Goal: Check status: Check status

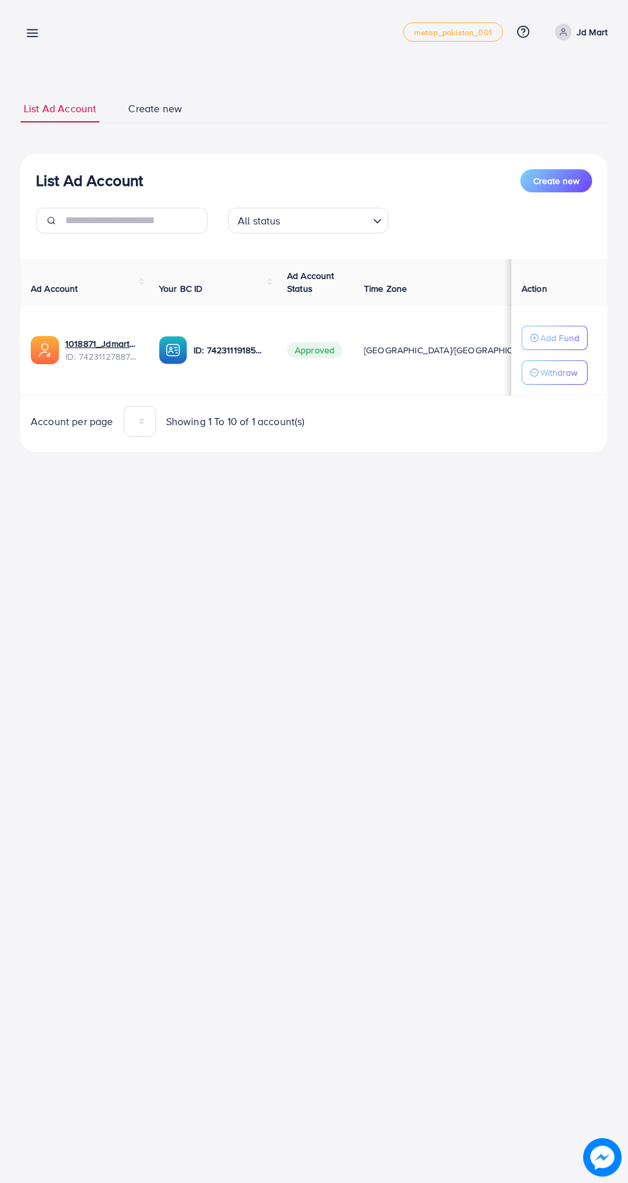
click at [32, 33] on line at bounding box center [33, 33] width 10 height 0
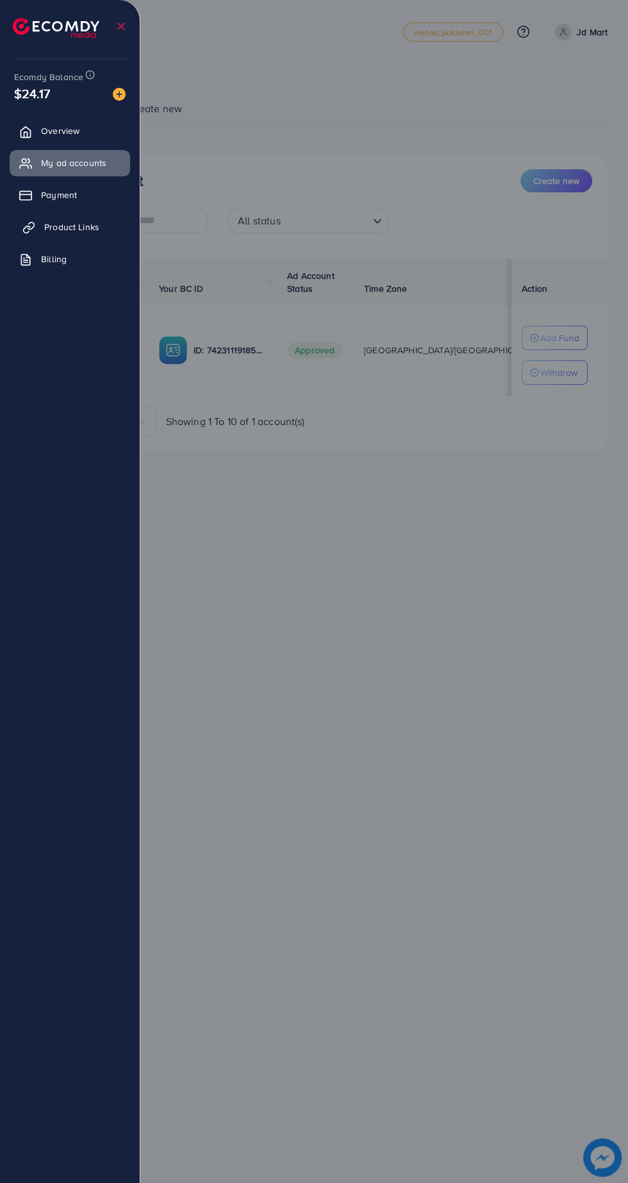
click at [84, 224] on span "Product Links" at bounding box center [71, 227] width 55 height 13
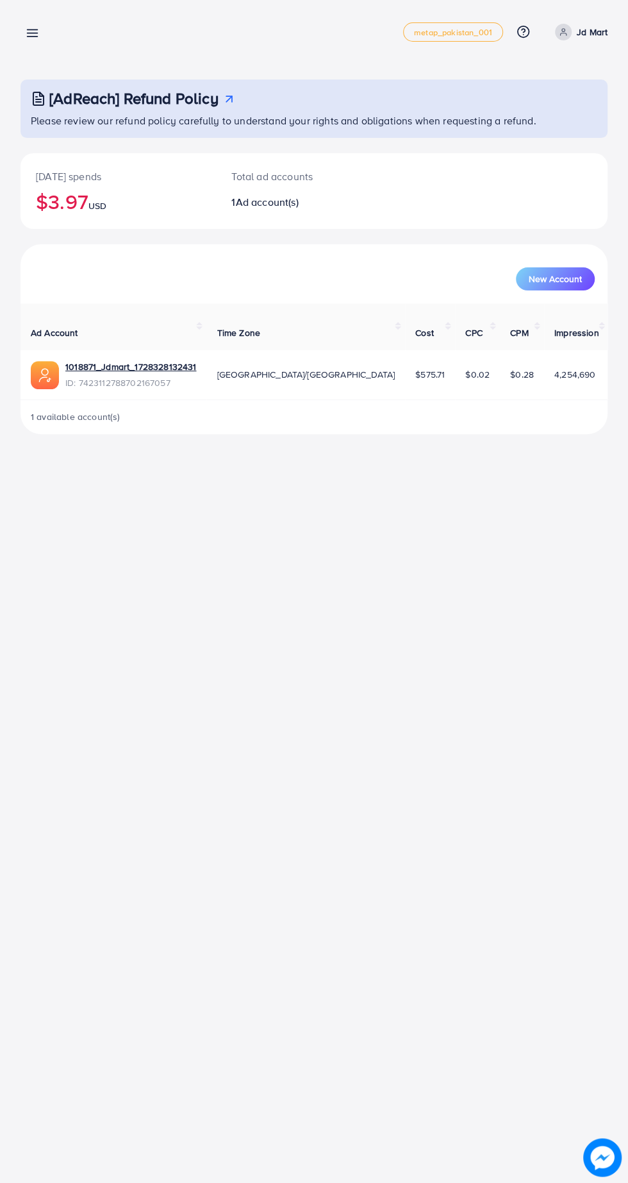
click at [36, 33] on line at bounding box center [33, 33] width 10 height 0
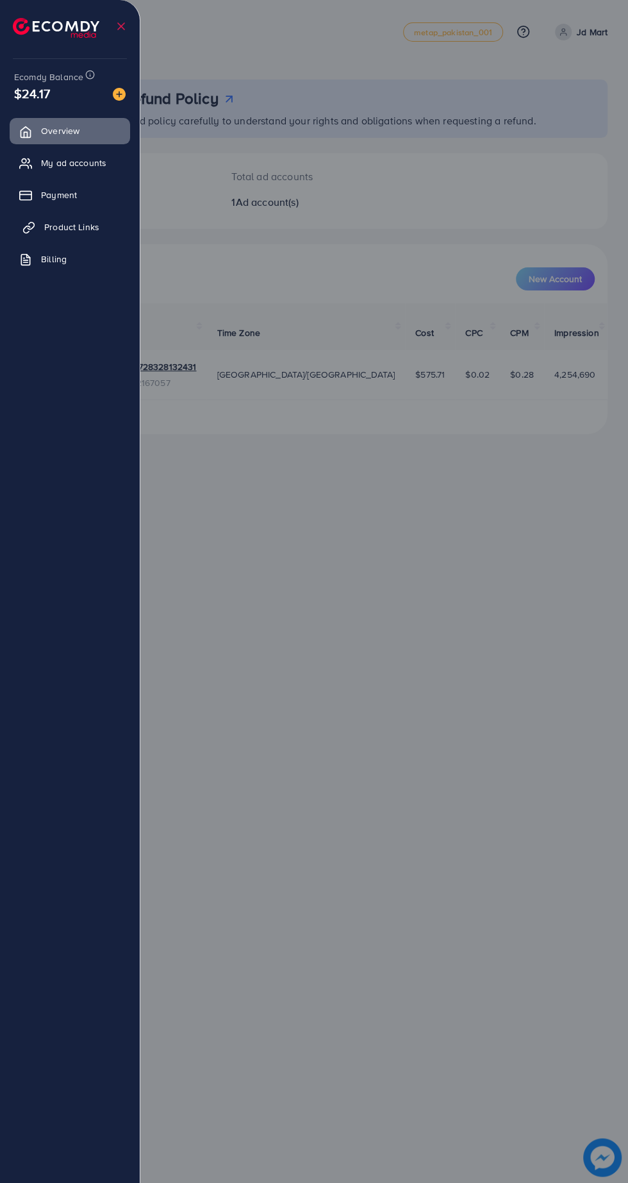
click at [84, 224] on span "Product Links" at bounding box center [71, 227] width 55 height 13
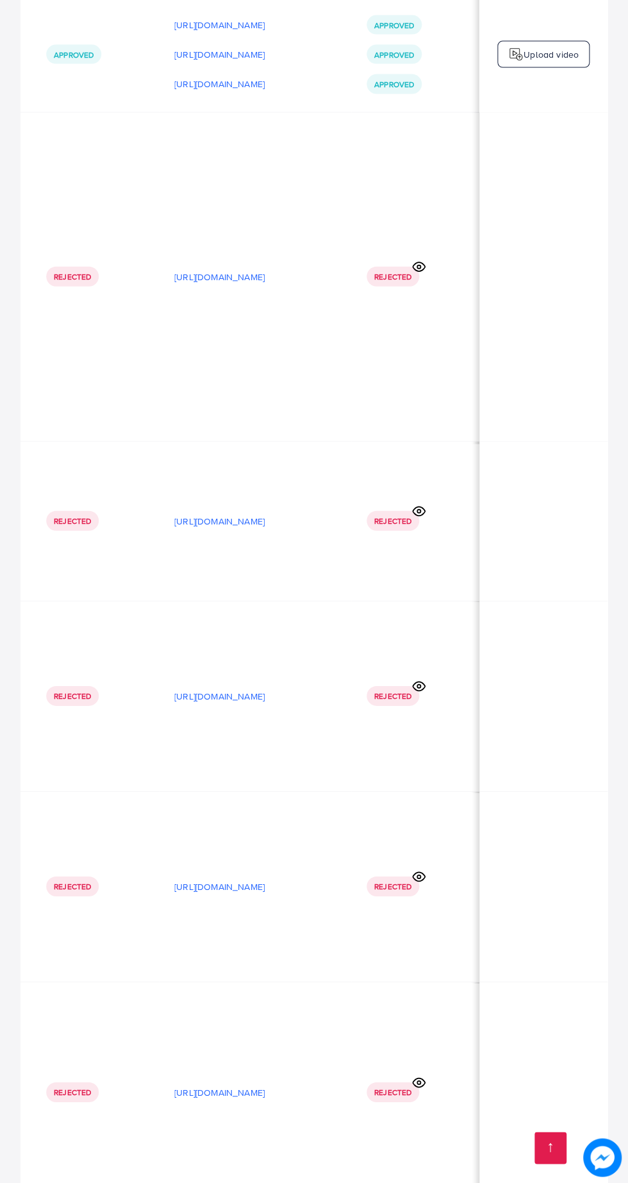
scroll to position [8379, 0]
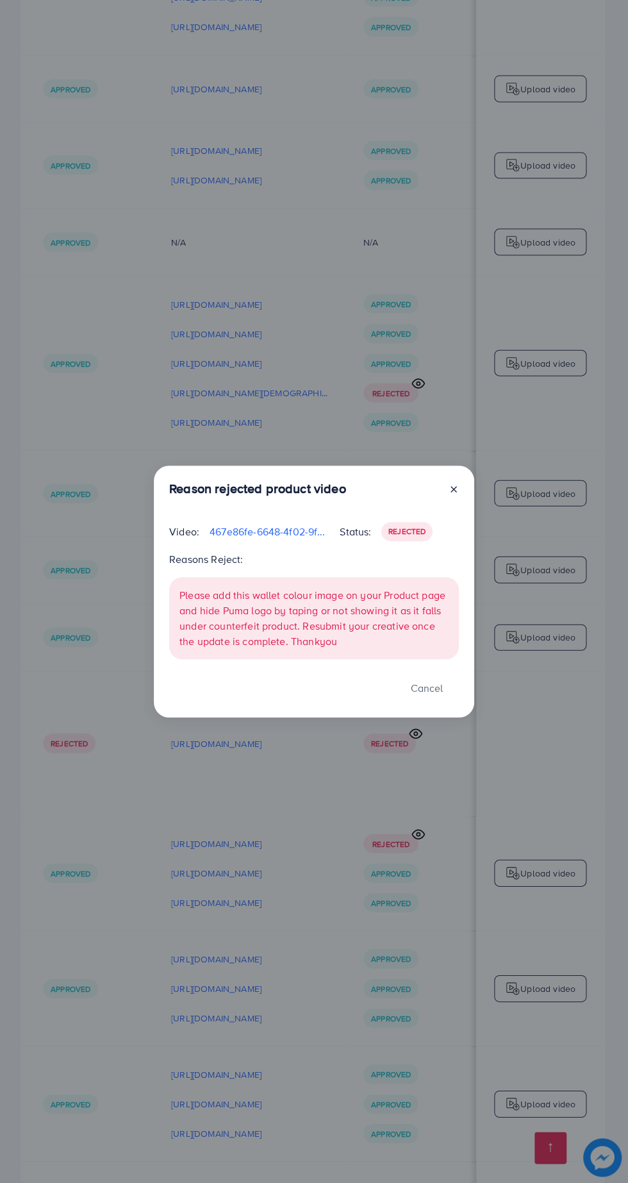
click at [453, 1110] on div "Reason rejected product video Video: 467e86fe-6648-4f02-9fe2-7db0c6f95071-17575…" at bounding box center [314, 591] width 628 height 1183
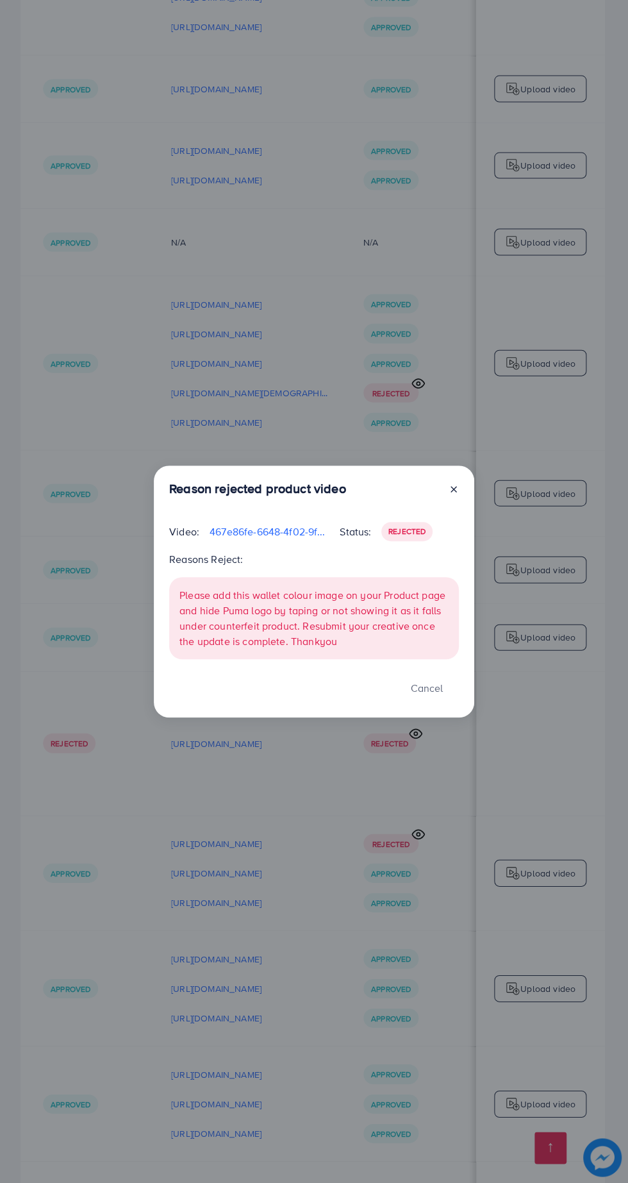
click at [443, 1113] on div "Reason rejected product video Video: 467e86fe-6648-4f02-9fe2-7db0c6f95071-17575…" at bounding box center [314, 591] width 628 height 1183
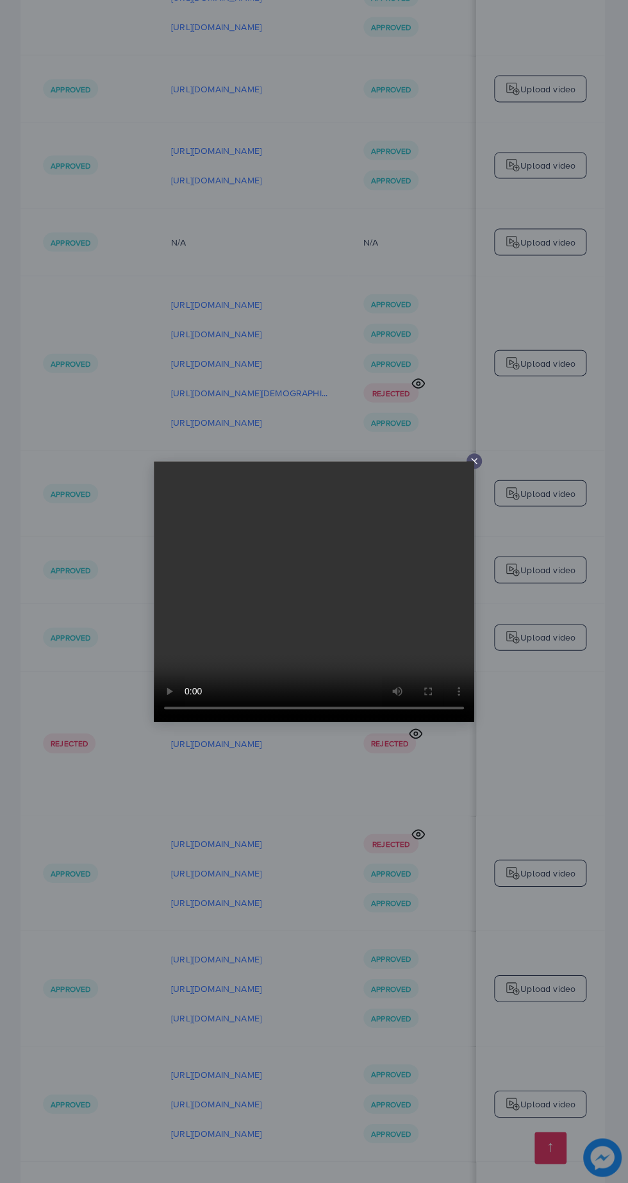
click at [453, 1095] on div at bounding box center [314, 591] width 628 height 1183
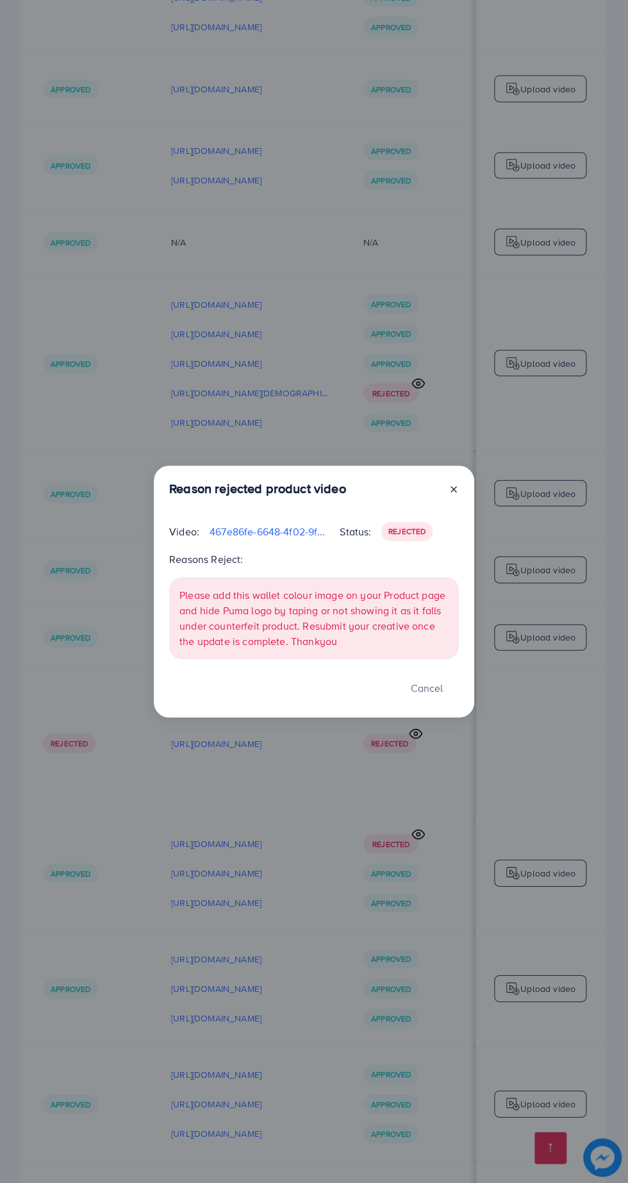
click at [462, 1139] on div "Reason rejected product video Video: 467e86fe-6648-4f02-9fe2-7db0c6f95071-17575…" at bounding box center [314, 591] width 628 height 1183
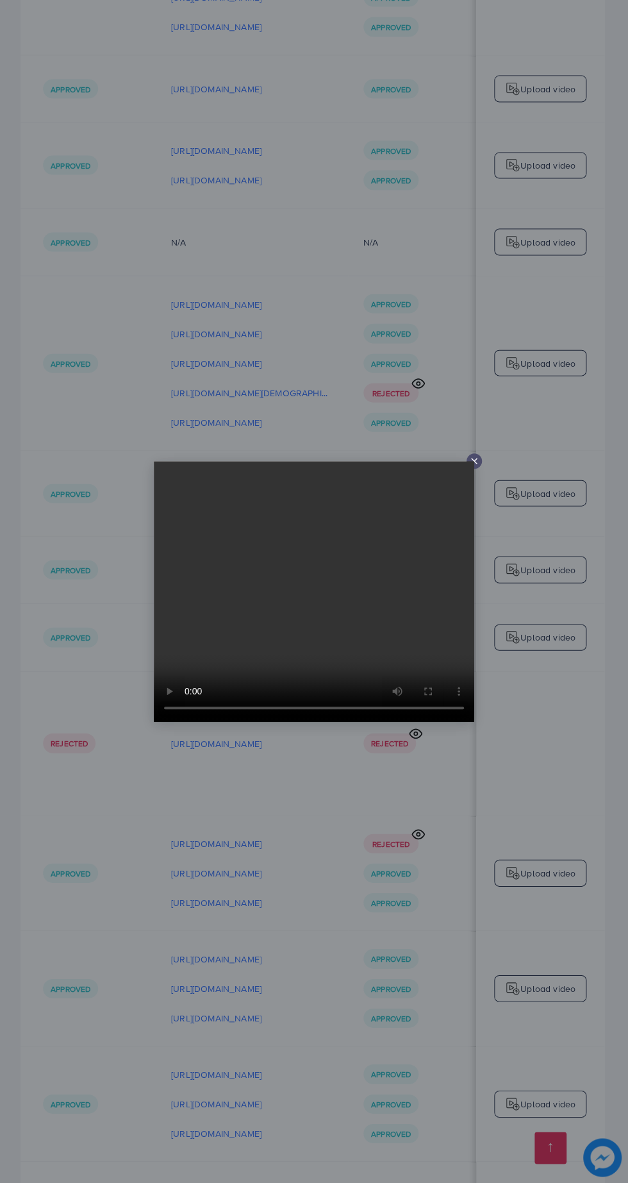
click at [467, 1136] on div at bounding box center [314, 591] width 628 height 1183
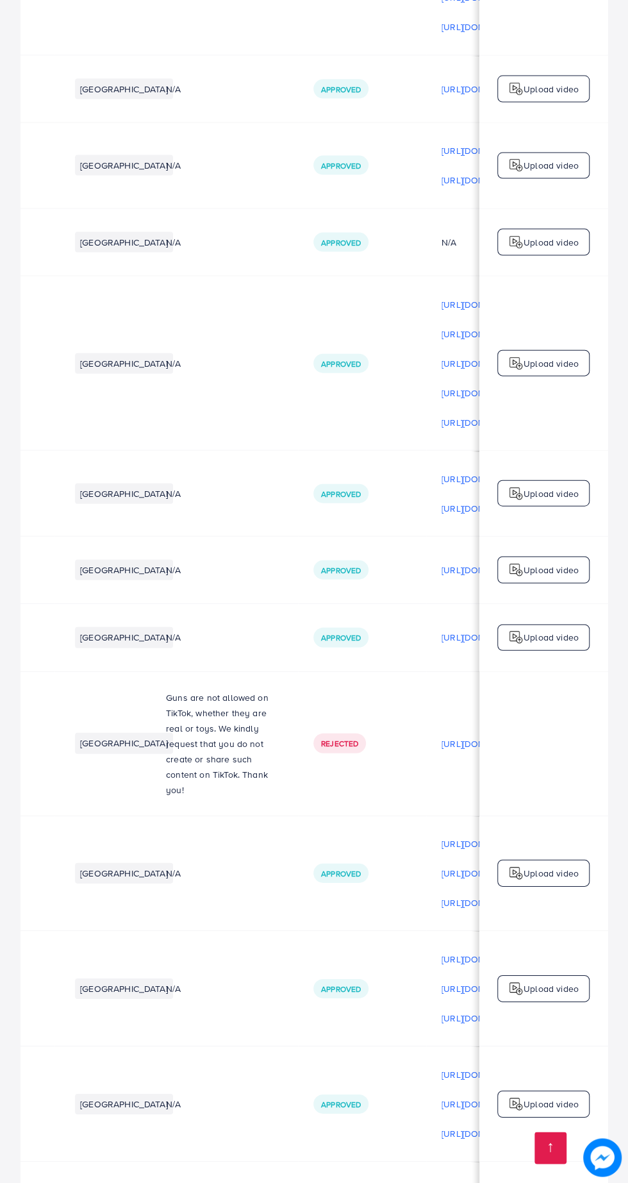
scroll to position [0, 0]
